Goal: Task Accomplishment & Management: Use online tool/utility

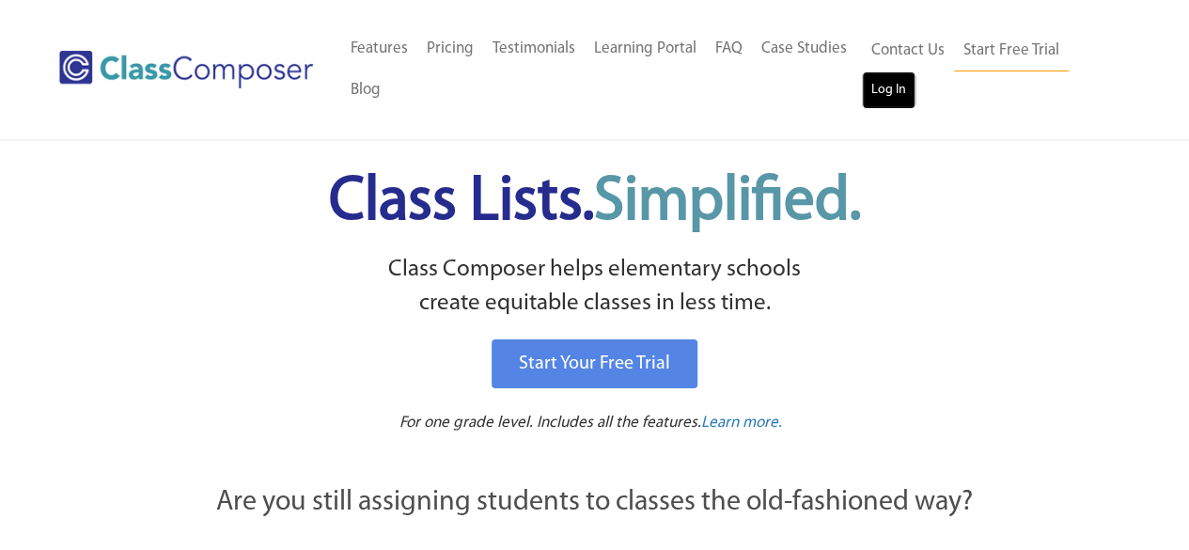
click at [896, 87] on link "Log In" at bounding box center [889, 90] width 54 height 38
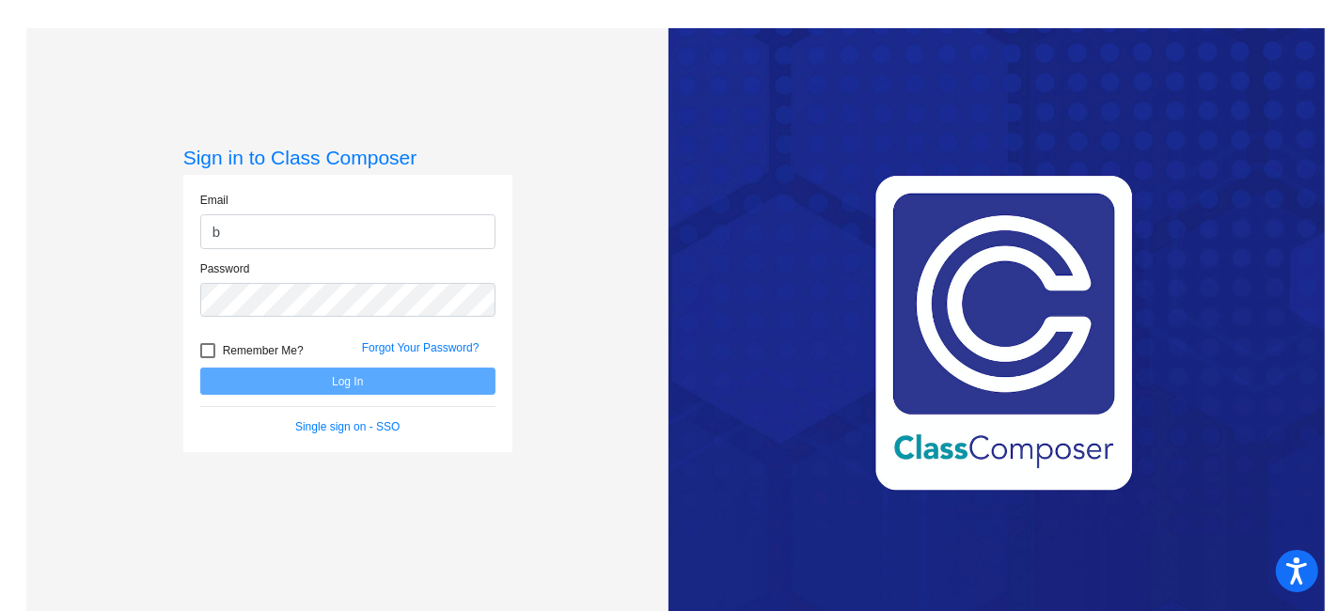
type input "[EMAIL_ADDRESS][PERSON_NAME][DOMAIN_NAME]"
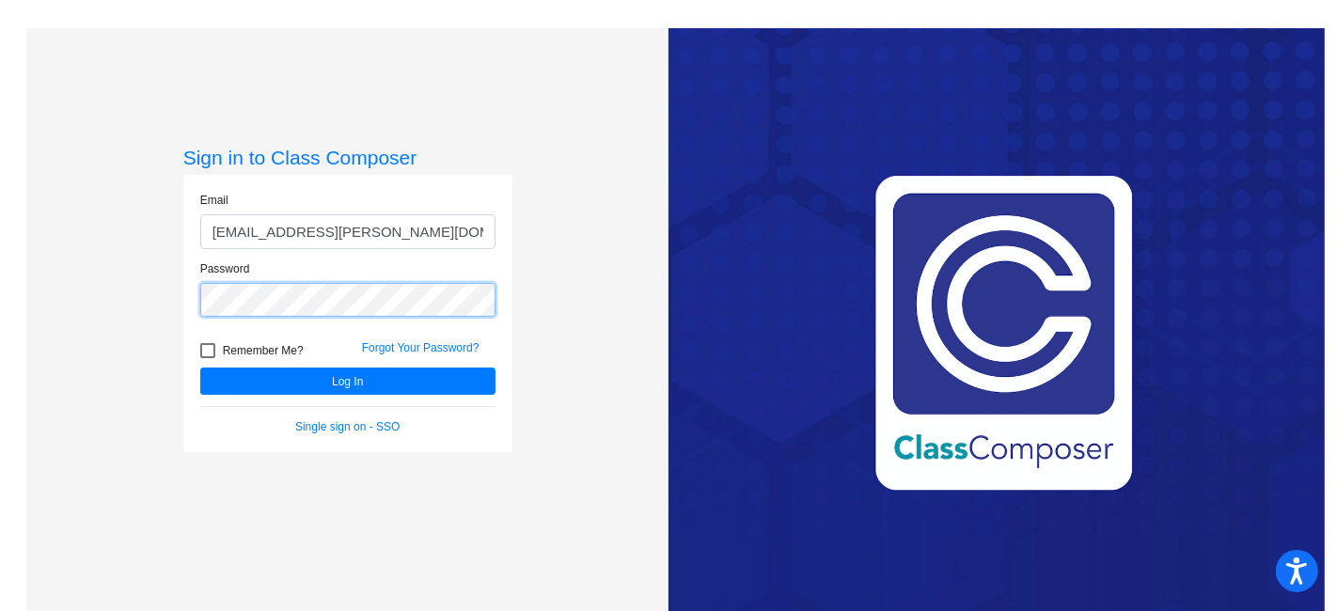
click at [200, 368] on button "Log In" at bounding box center [347, 381] width 295 height 27
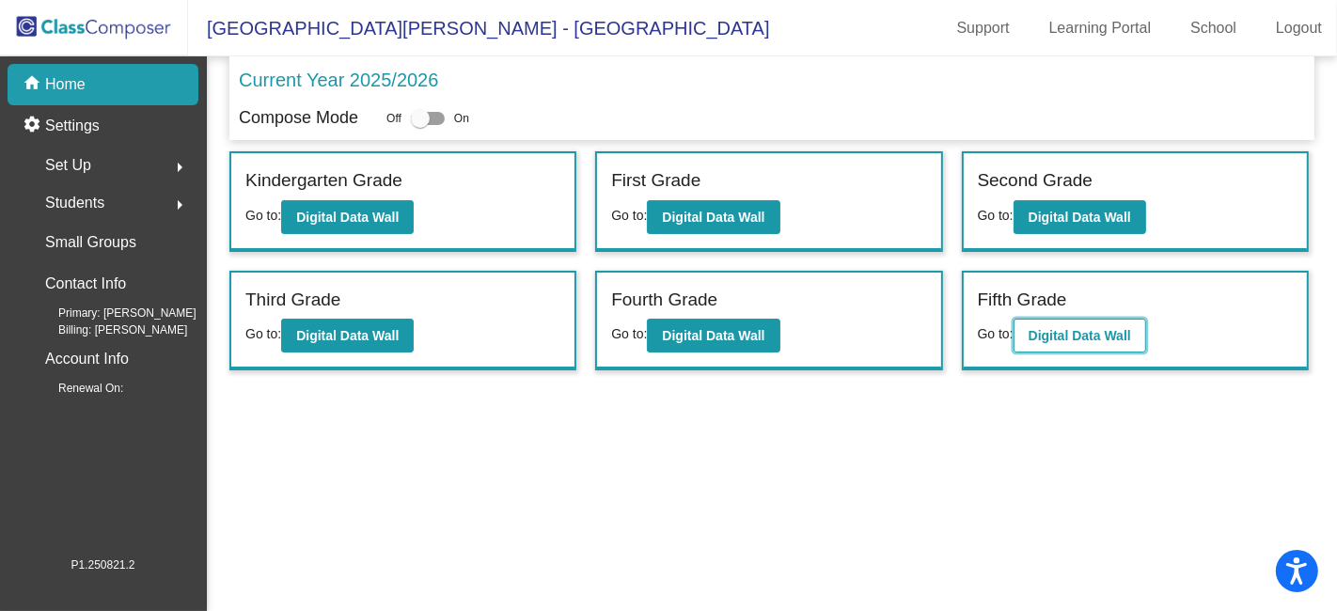
click at [1085, 335] on b "Digital Data Wall" at bounding box center [1080, 335] width 102 height 15
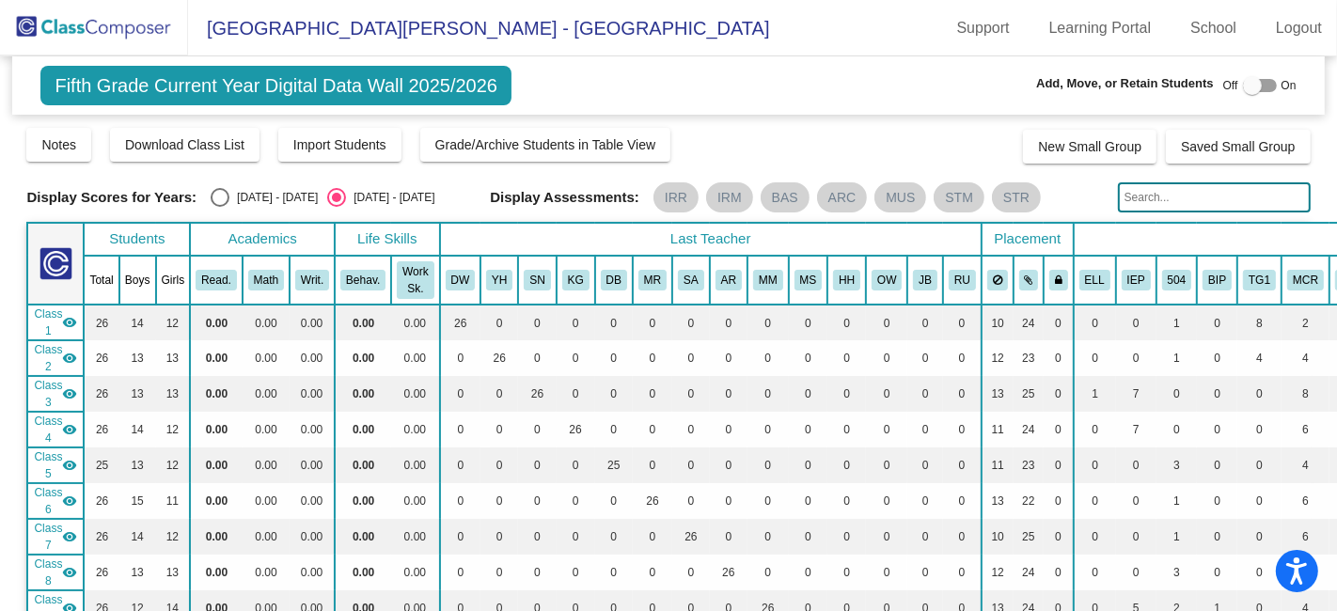
click at [143, 30] on img at bounding box center [94, 27] width 188 height 55
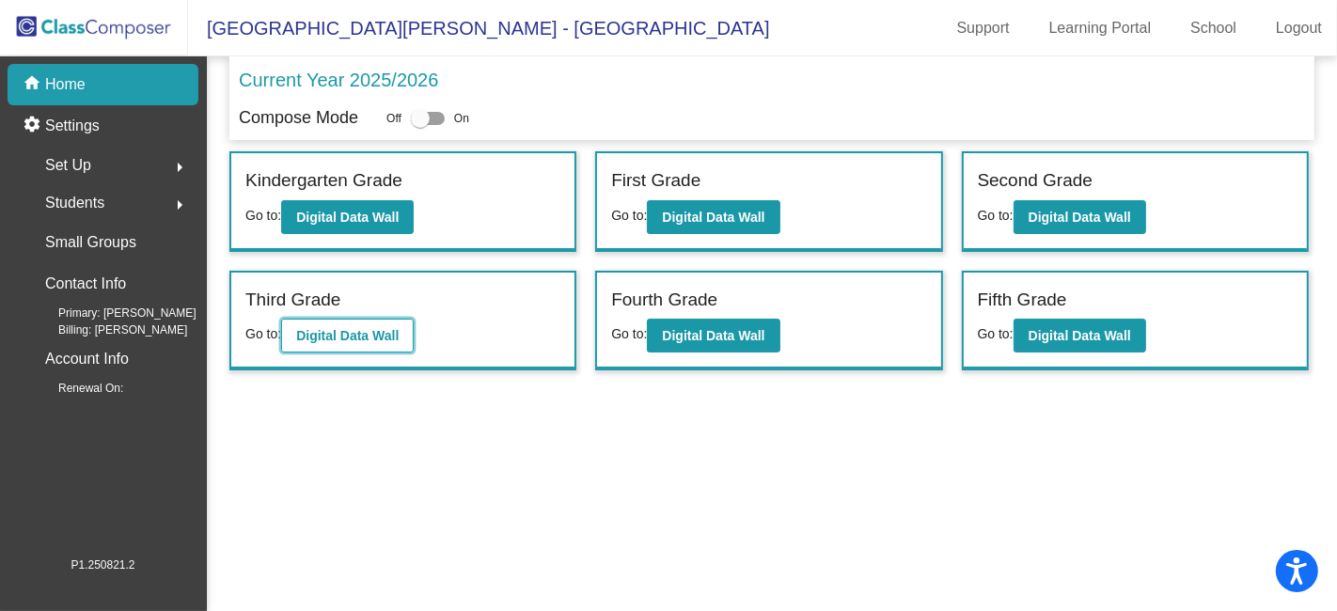
click at [312, 329] on b "Digital Data Wall" at bounding box center [347, 335] width 102 height 15
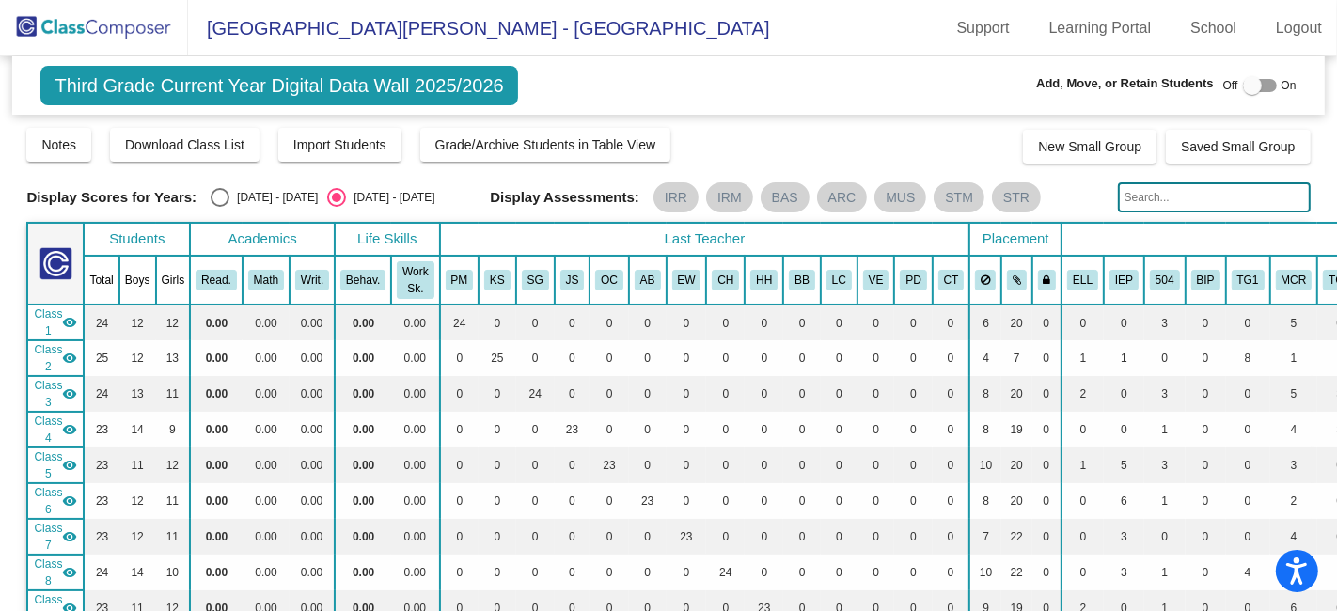
click at [142, 31] on img at bounding box center [94, 27] width 188 height 55
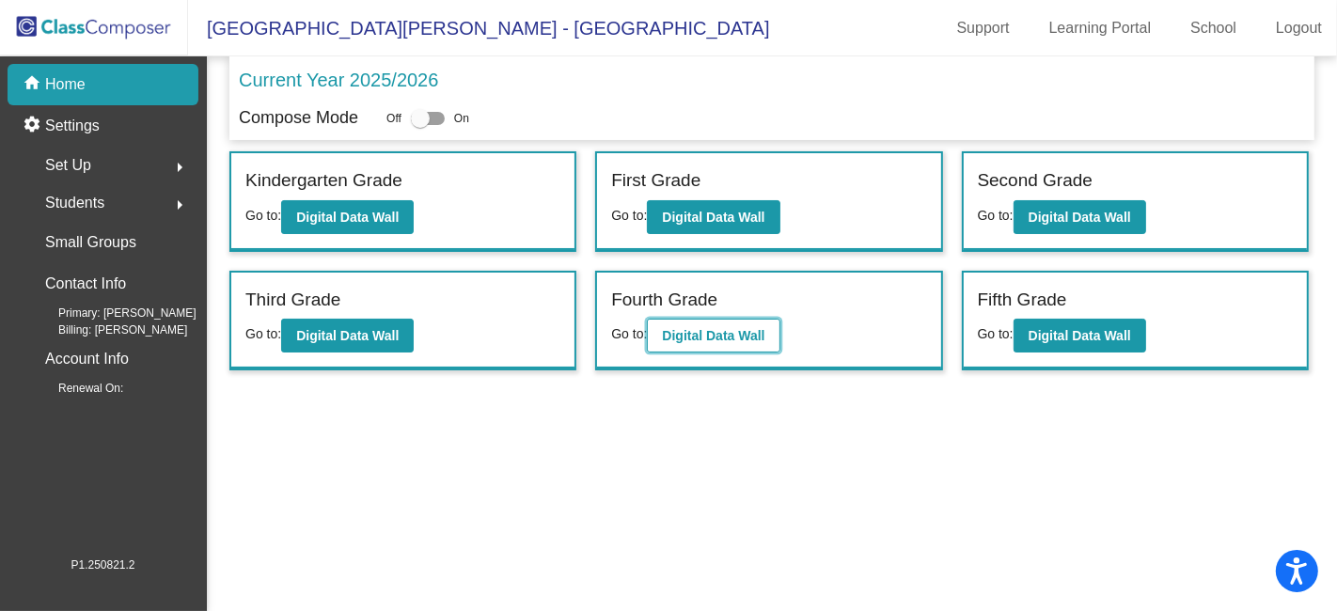
click at [743, 328] on b "Digital Data Wall" at bounding box center [713, 335] width 102 height 15
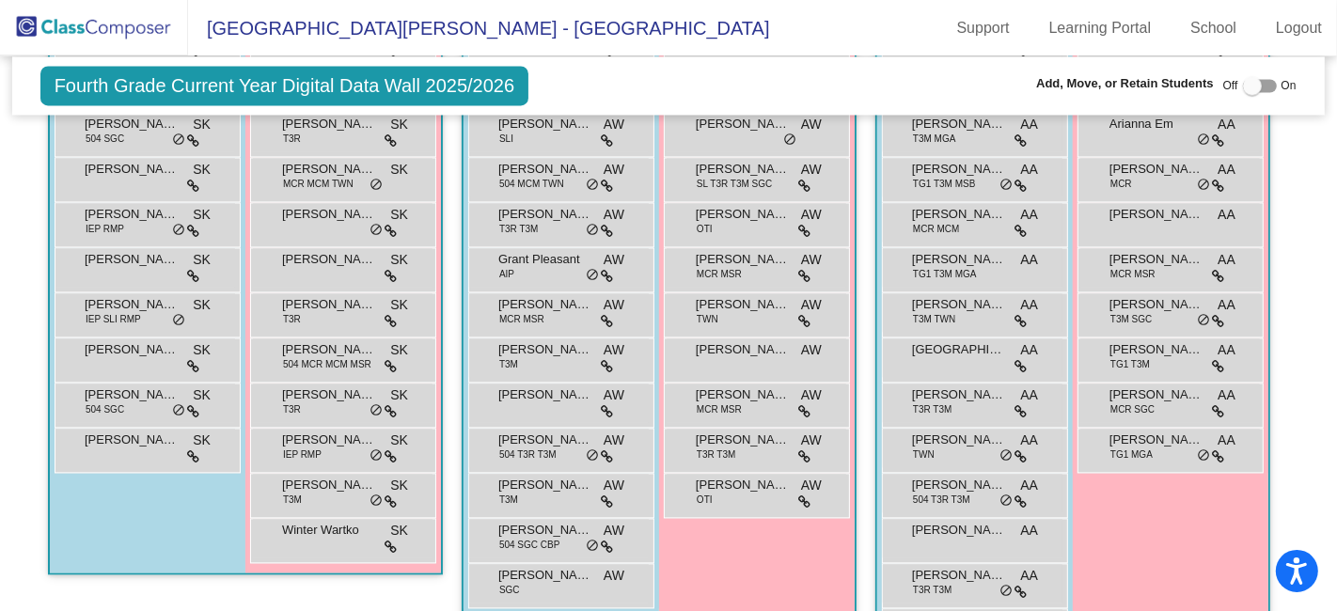
scroll to position [3238, 0]
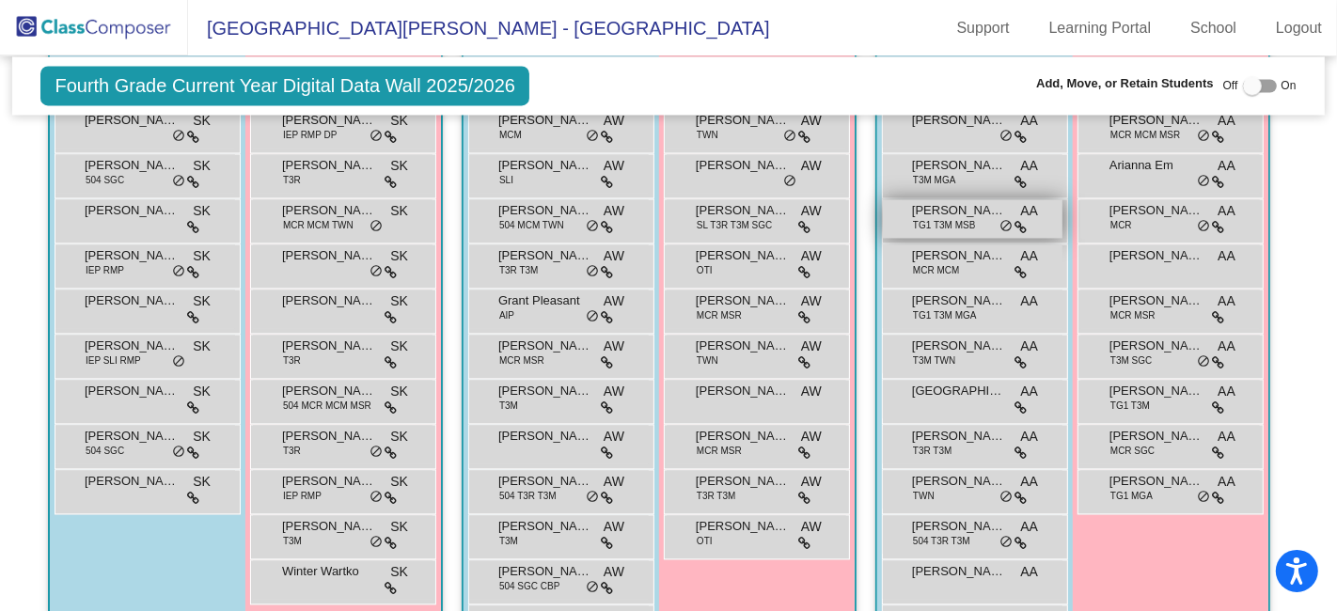
click at [933, 218] on span "TG1 T3M MSB" at bounding box center [944, 225] width 63 height 14
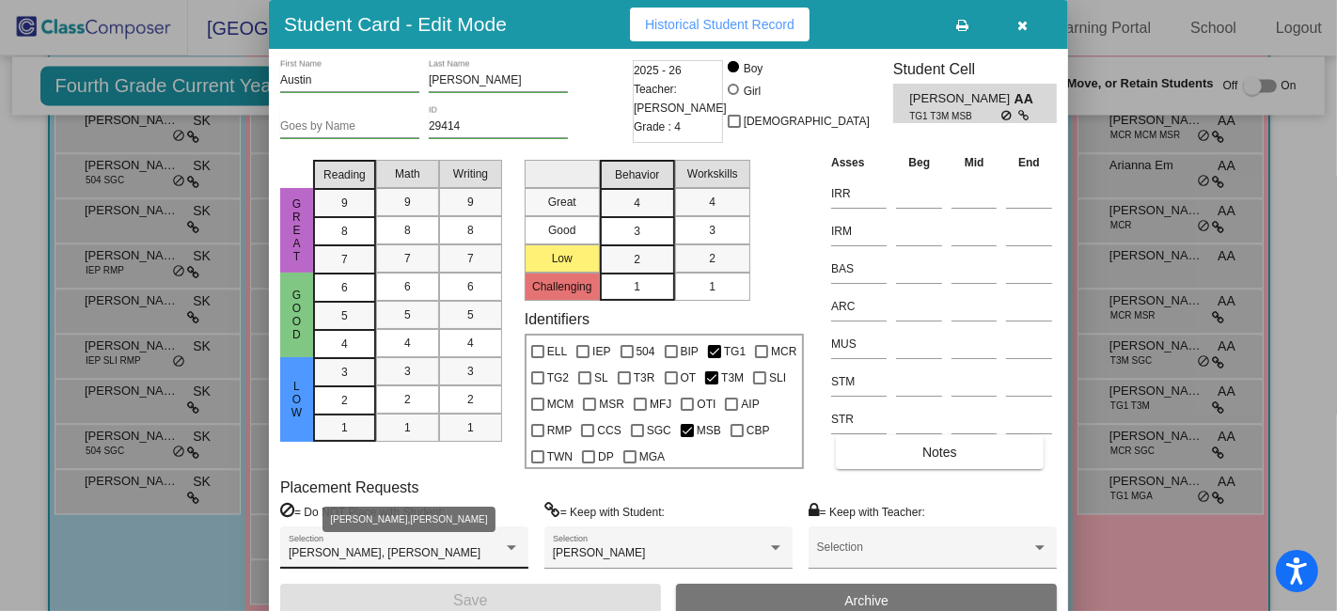
click at [513, 545] on div at bounding box center [511, 547] width 9 height 5
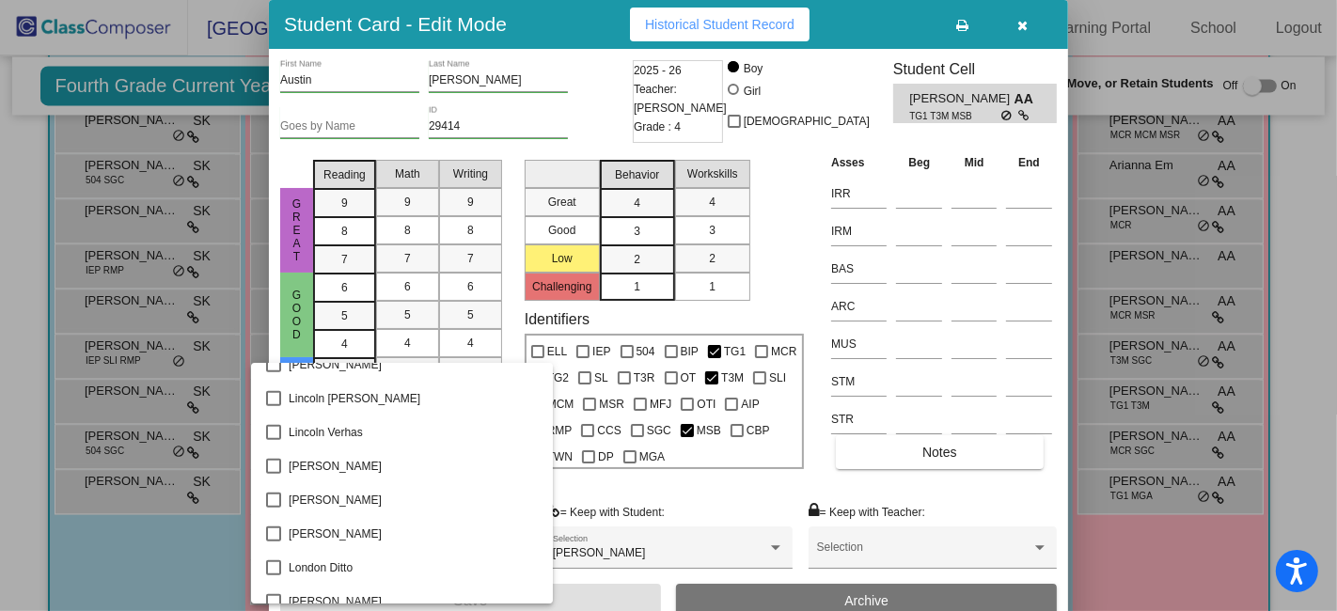
scroll to position [7054, 0]
click at [790, 208] on div at bounding box center [668, 305] width 1337 height 611
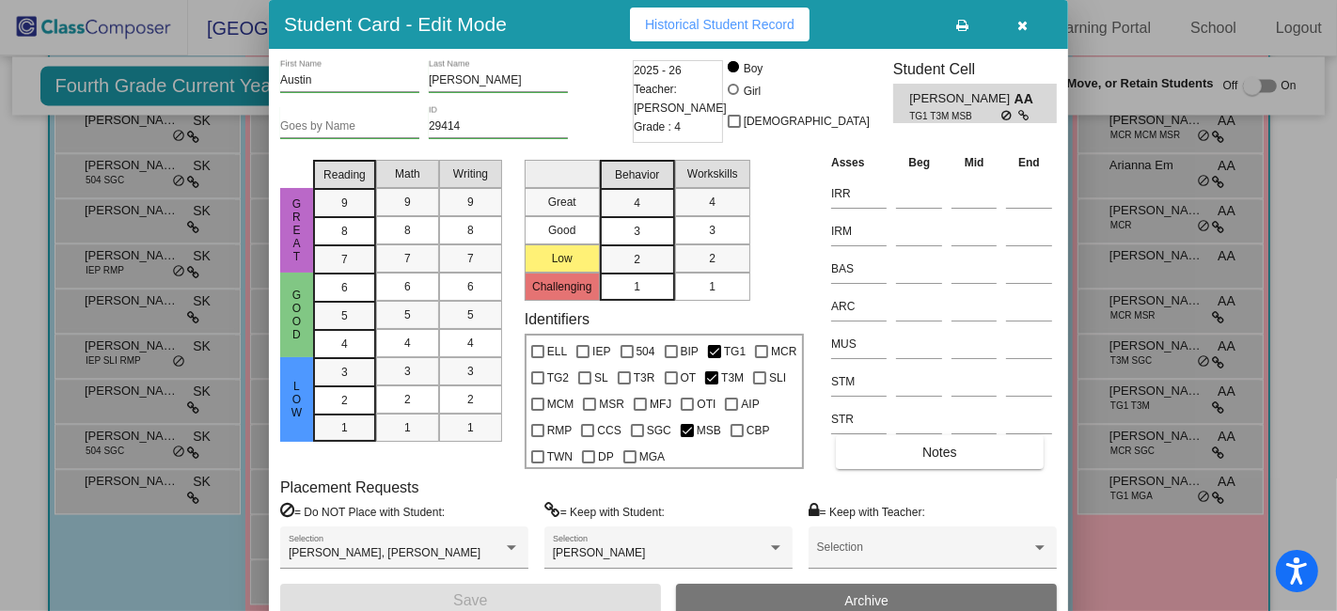
click at [1025, 23] on icon "button" at bounding box center [1023, 25] width 10 height 13
